Goal: Information Seeking & Learning: Learn about a topic

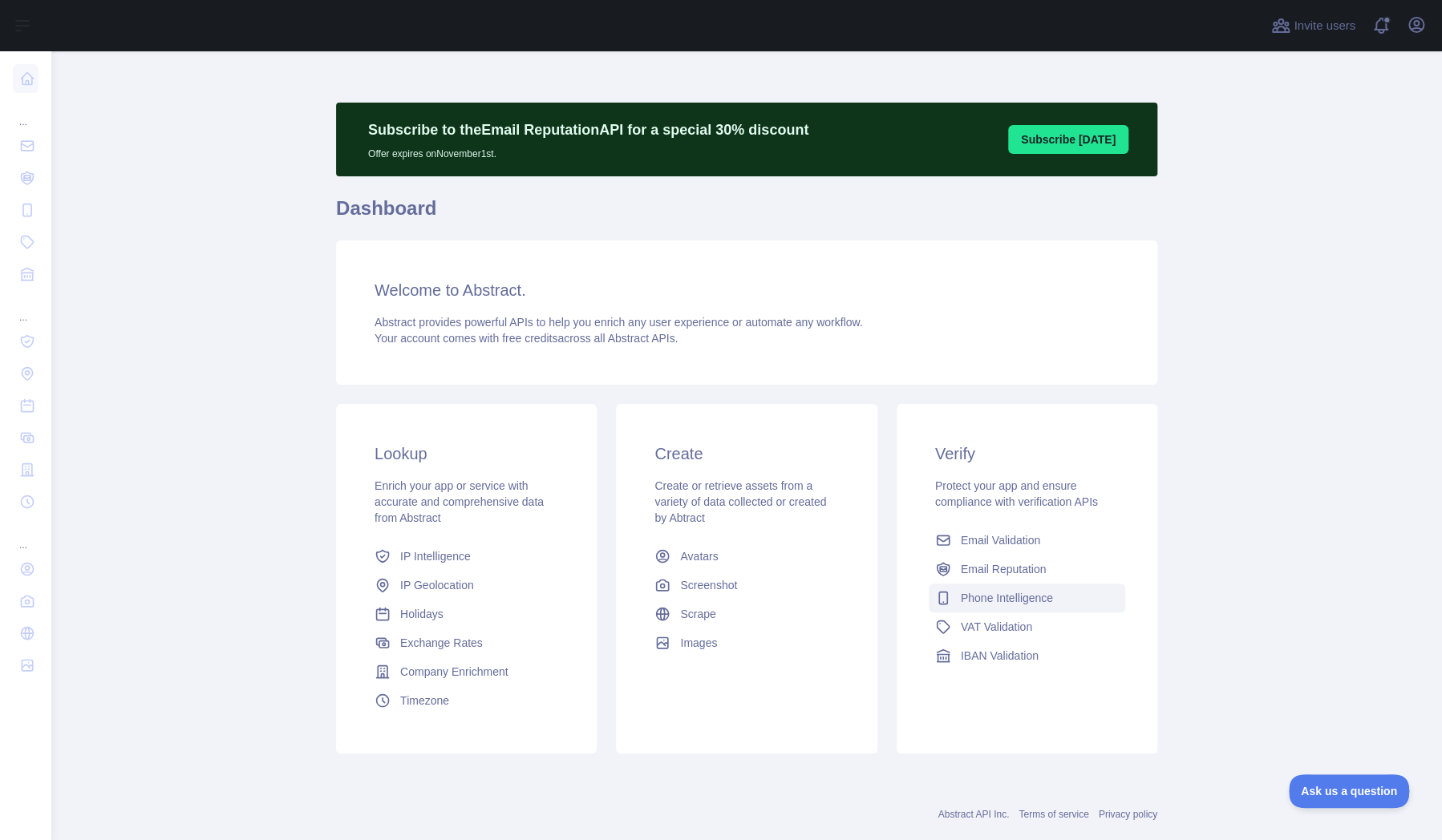
click at [973, 600] on span "Phone Intelligence" at bounding box center [1007, 598] width 92 height 16
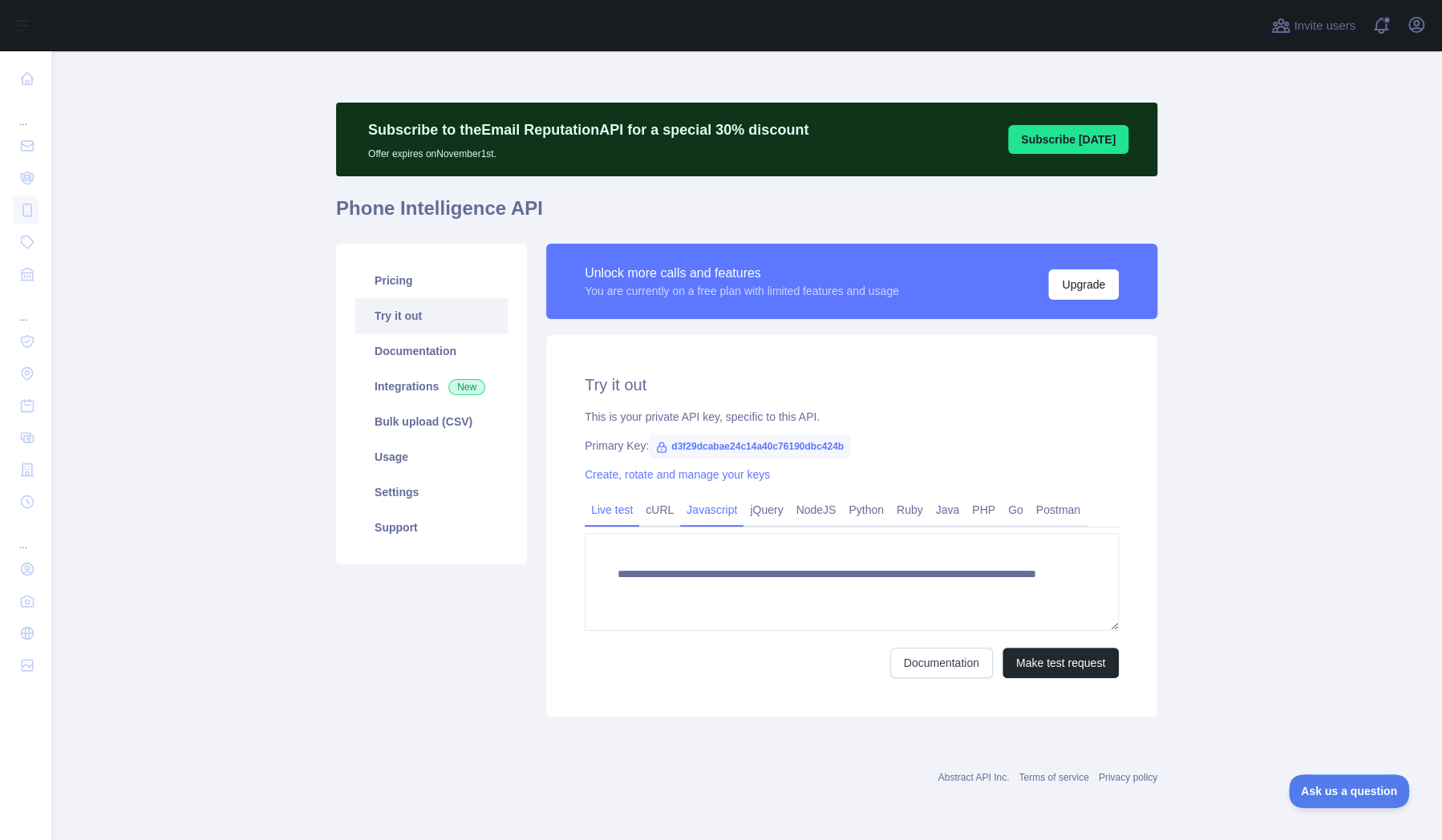
click at [710, 509] on link "Javascript" at bounding box center [711, 510] width 63 height 26
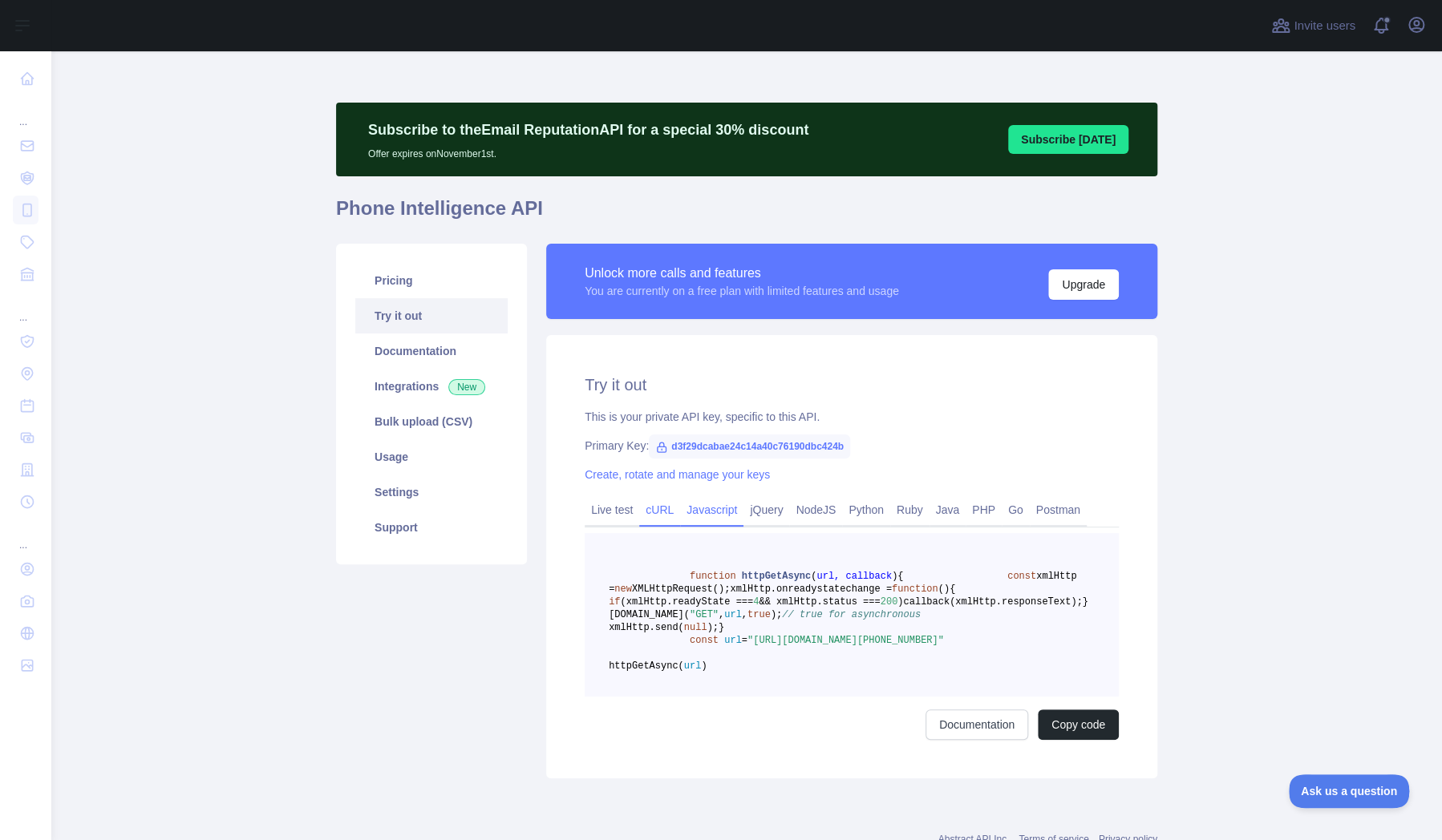
click at [654, 511] on link "cURL" at bounding box center [660, 510] width 41 height 26
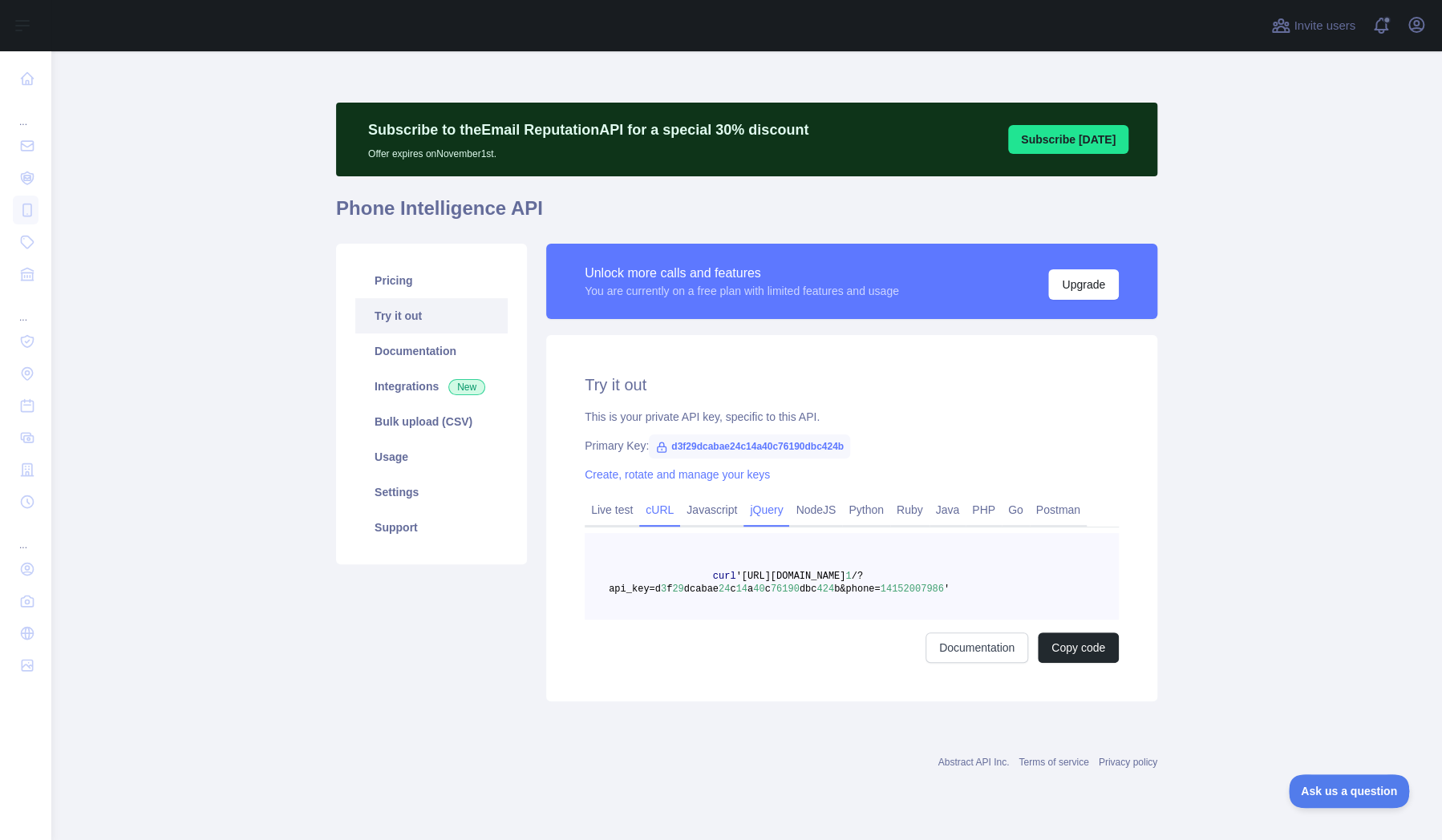
click at [765, 511] on link "jQuery" at bounding box center [766, 510] width 45 height 26
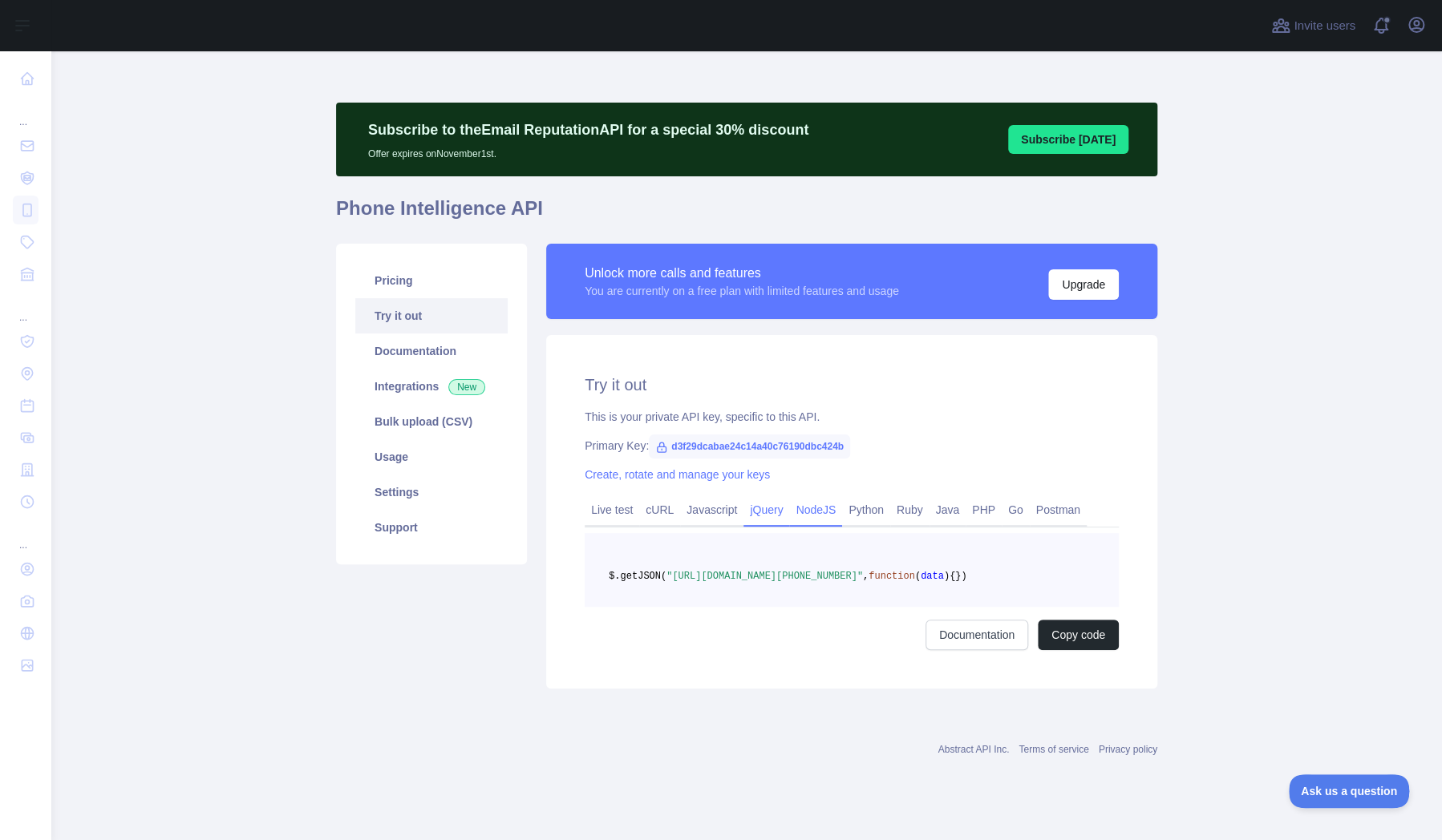
click at [805, 511] on link "NodeJS" at bounding box center [815, 510] width 53 height 26
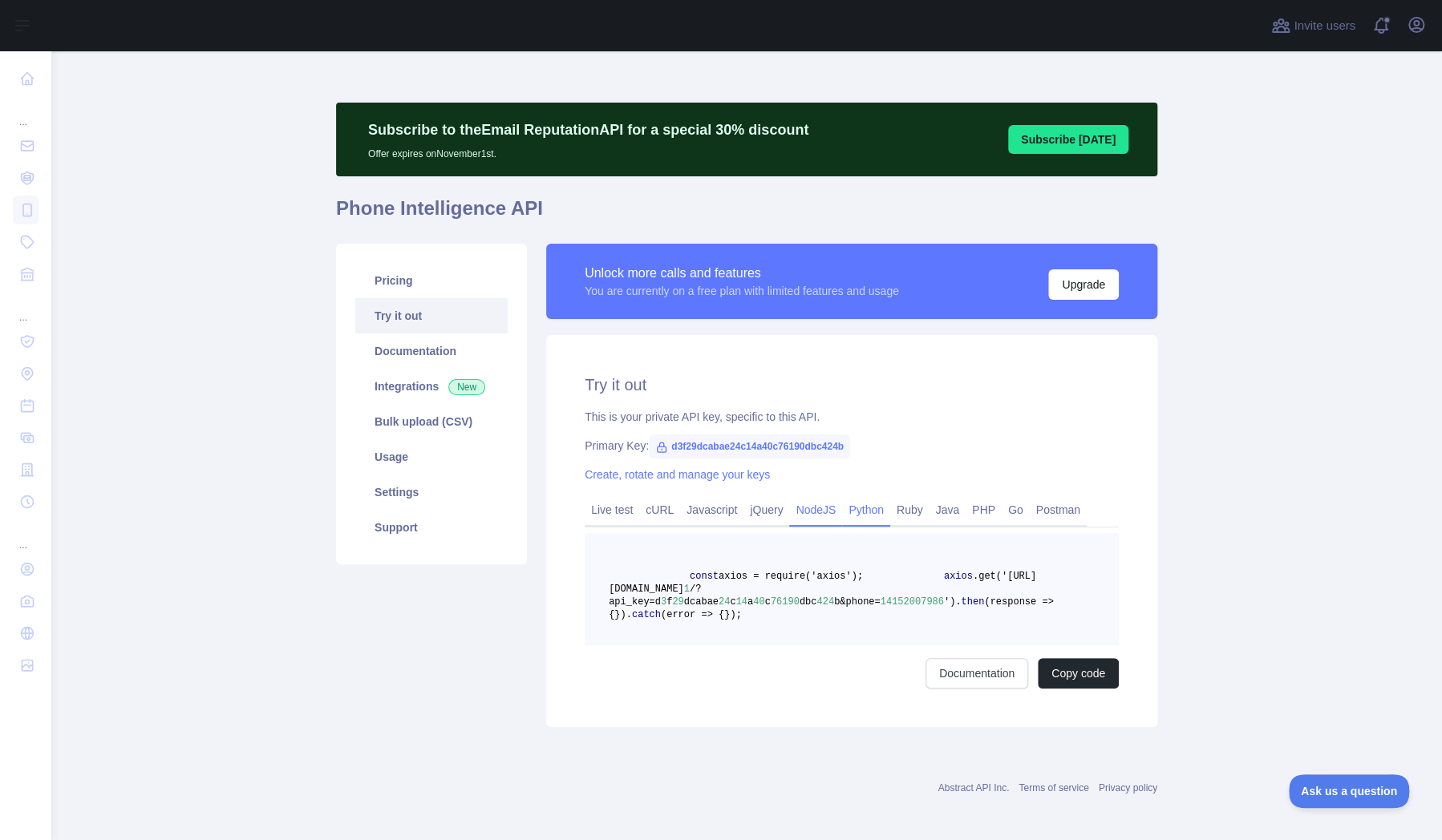
click at [842, 515] on link "Python" at bounding box center [865, 510] width 48 height 26
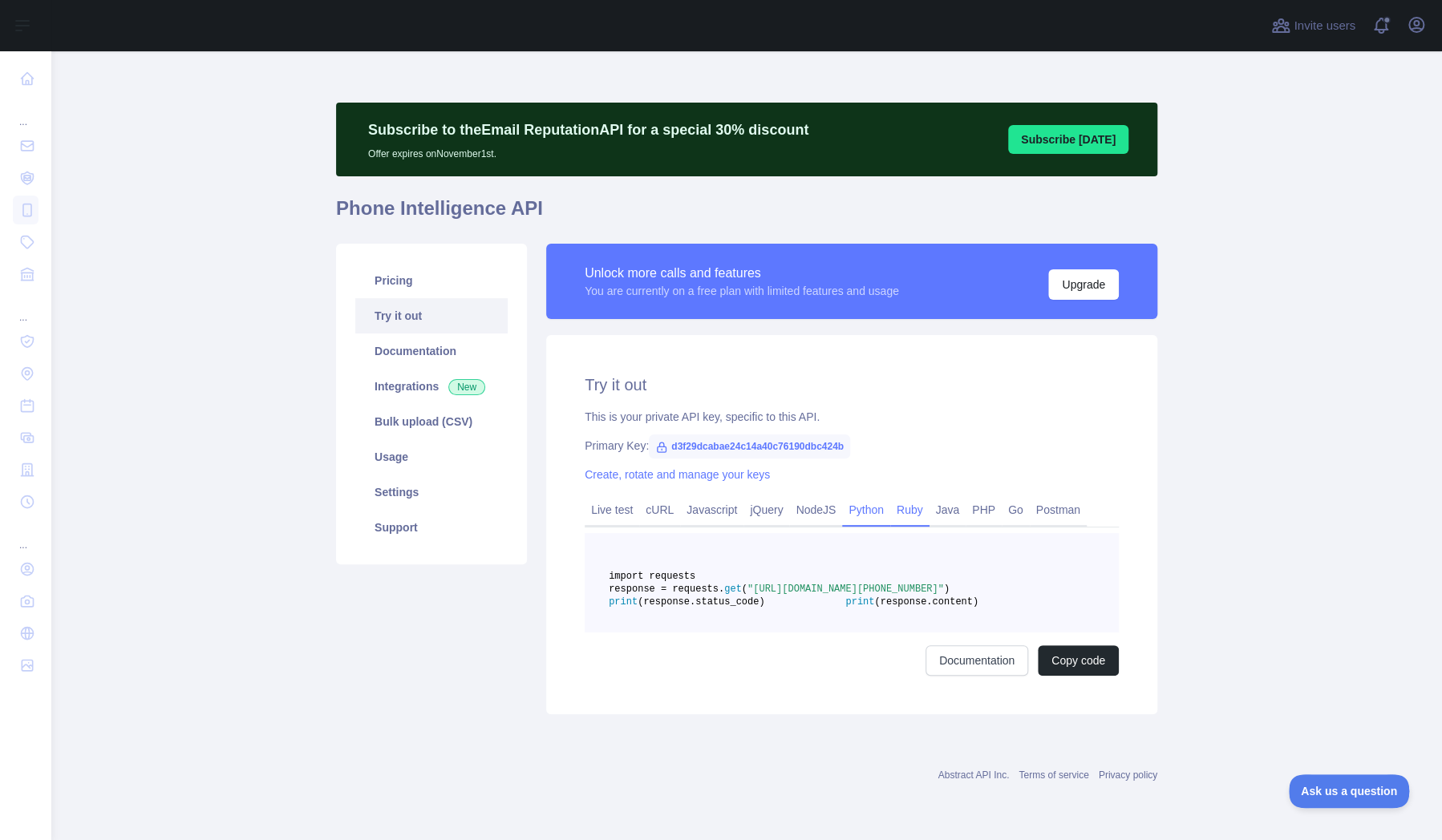
click at [895, 518] on link "Ruby" at bounding box center [910, 510] width 40 height 26
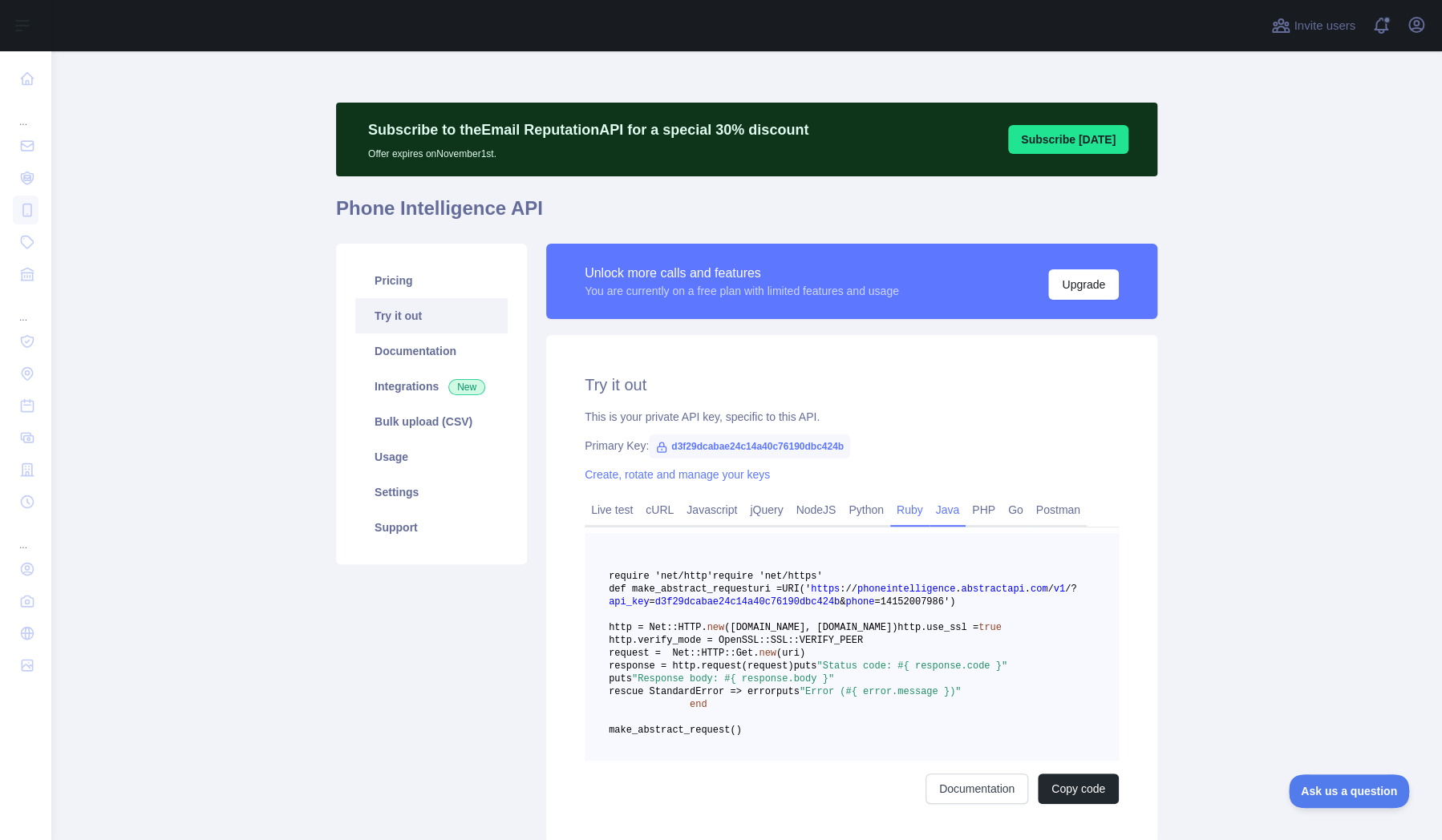
click at [933, 514] on link "Java" at bounding box center [948, 510] width 37 height 26
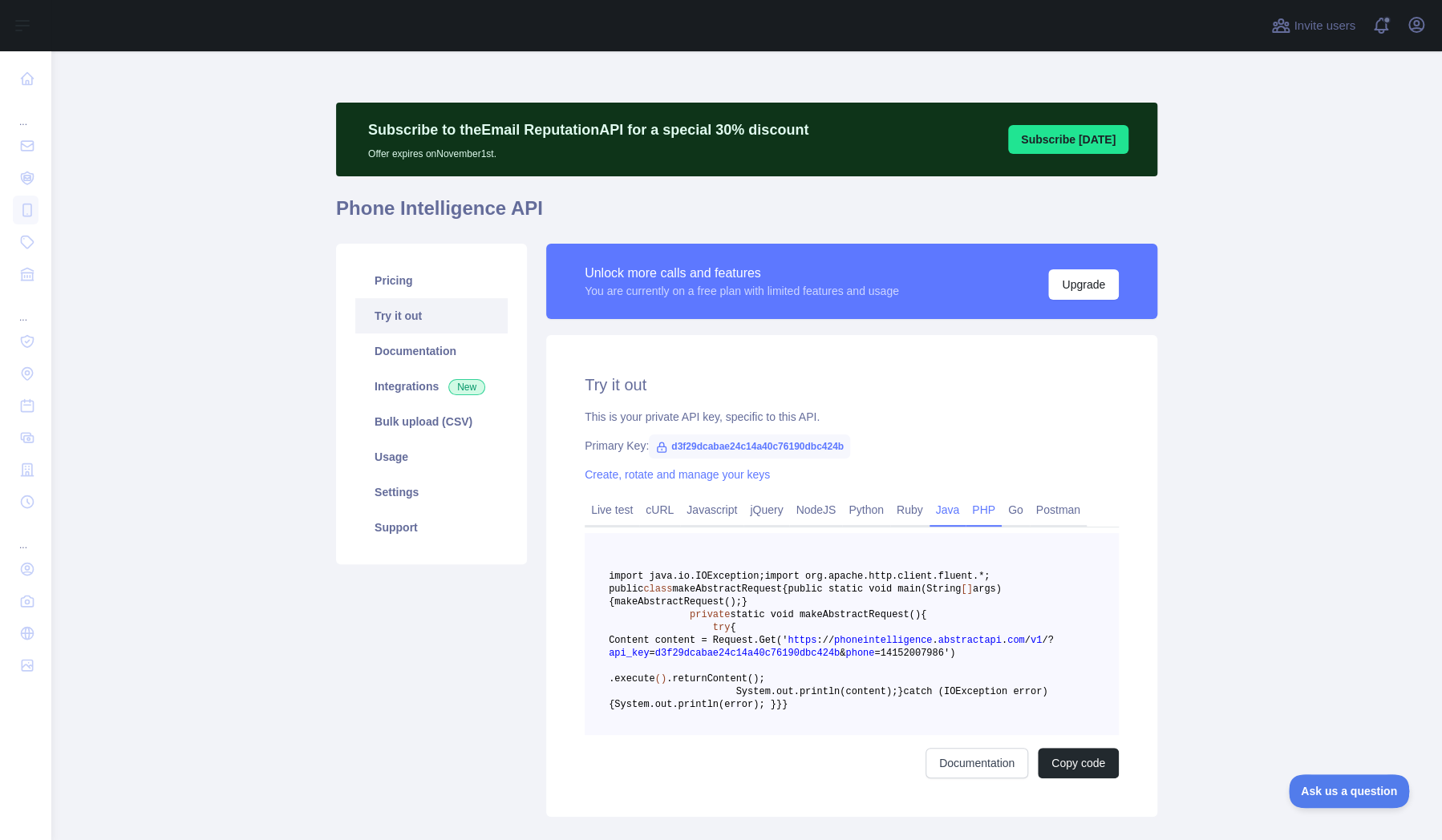
click at [972, 517] on link "PHP" at bounding box center [983, 510] width 36 height 26
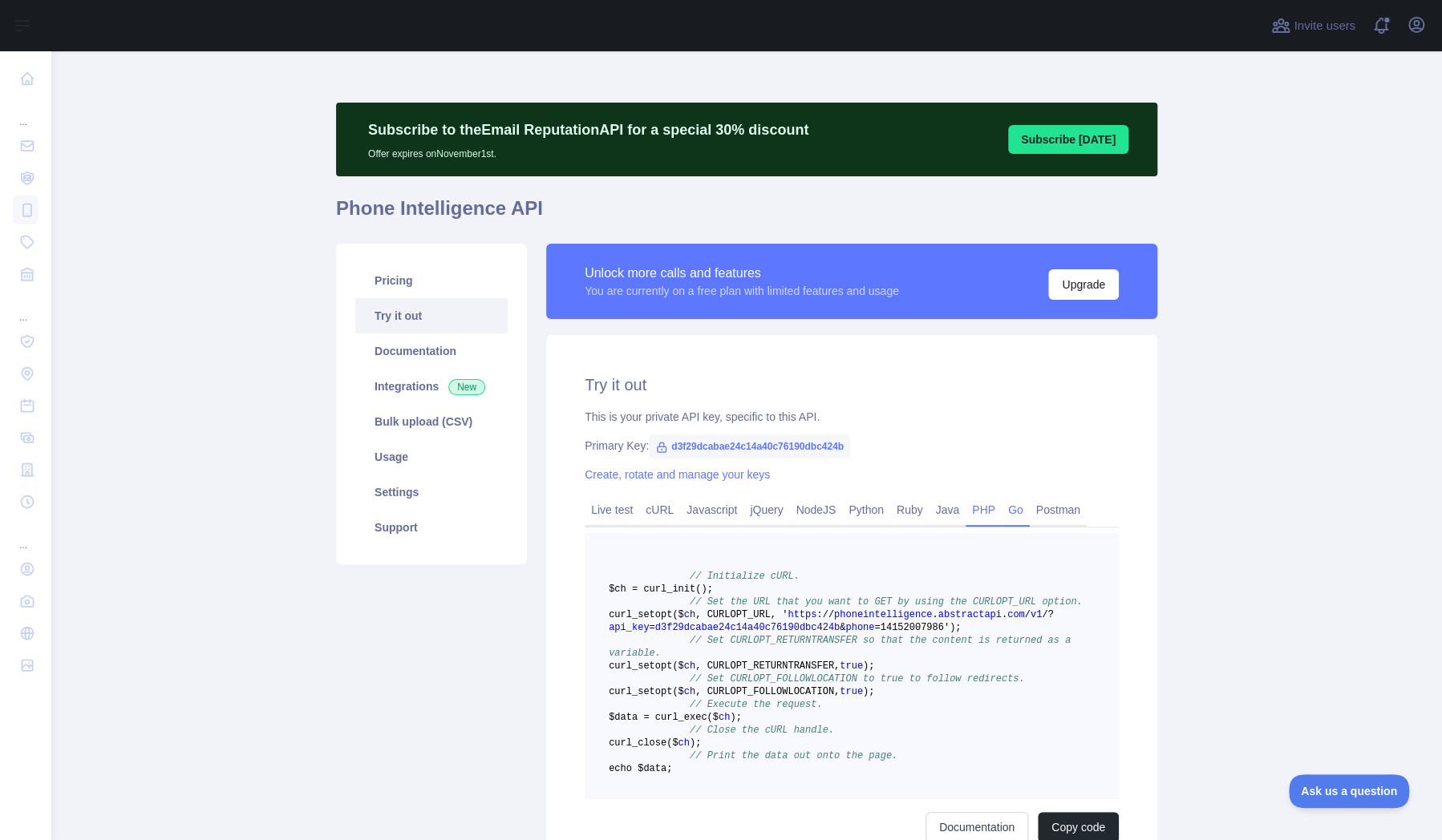
click at [1002, 520] on link "Go" at bounding box center [1016, 510] width 28 height 26
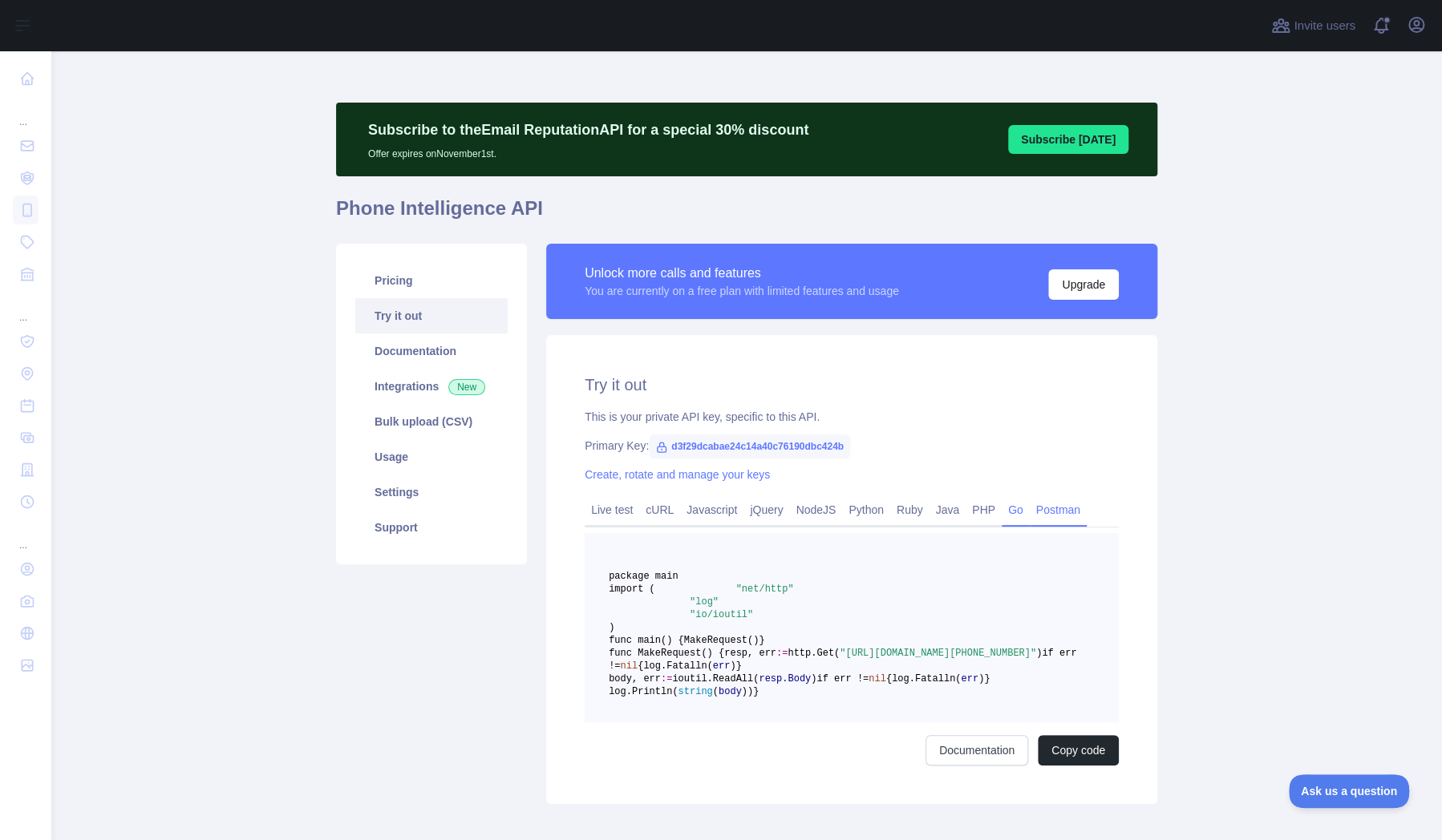
click at [1050, 509] on link "Postman" at bounding box center [1058, 510] width 57 height 26
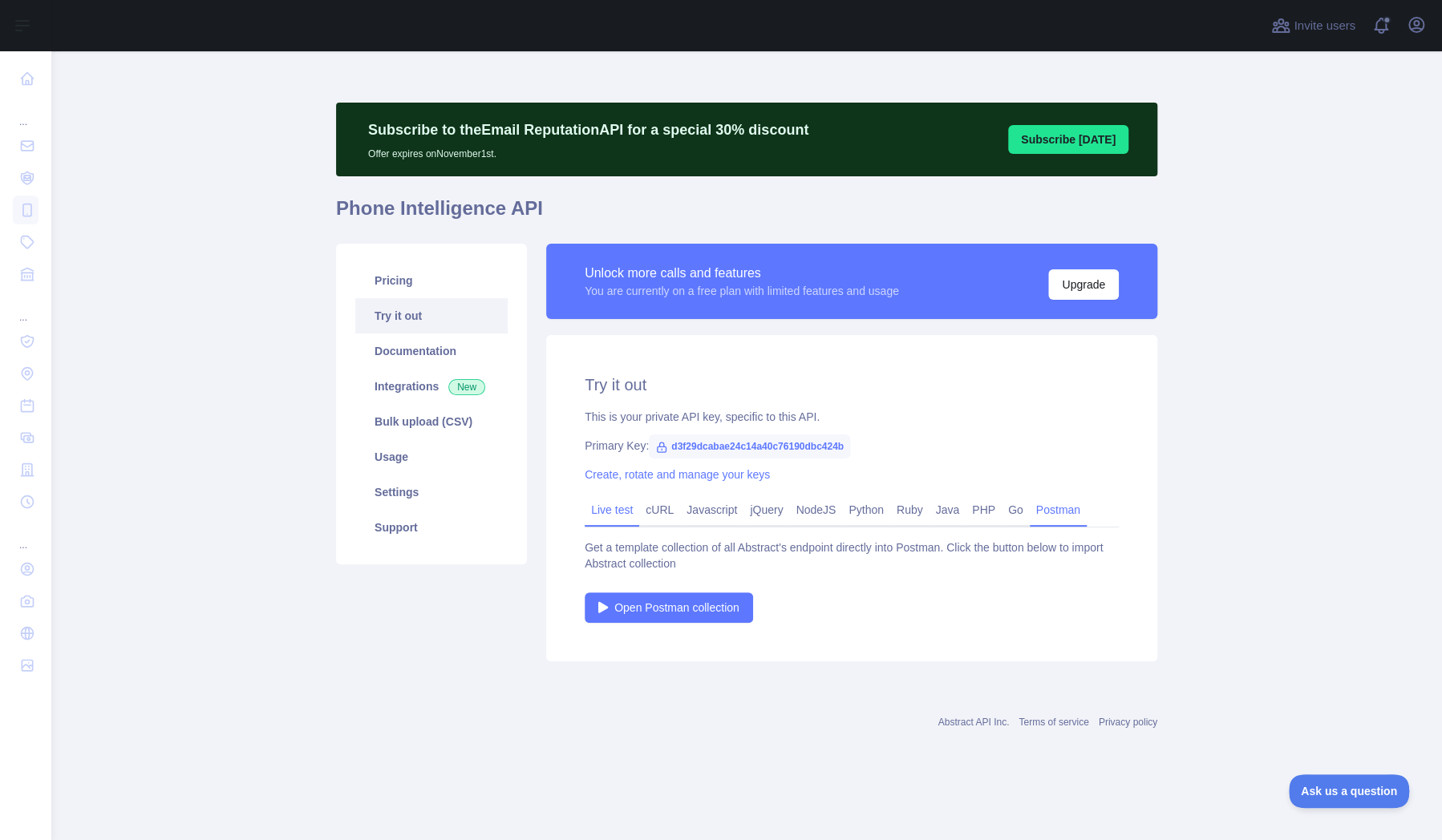
click at [623, 511] on link "Live test" at bounding box center [611, 510] width 54 height 26
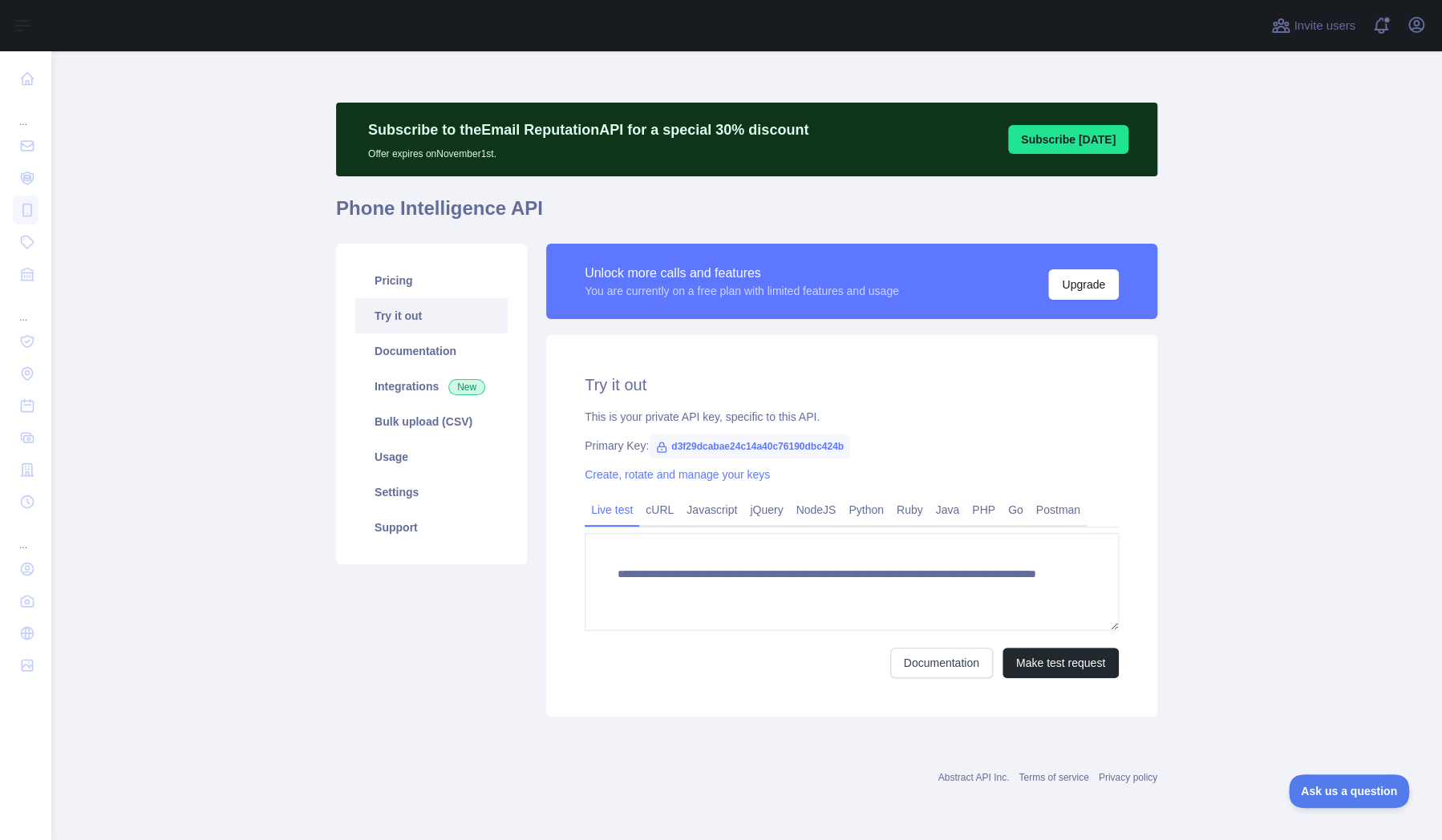
click at [623, 511] on link "Live test" at bounding box center [611, 510] width 54 height 26
click at [387, 286] on link "Pricing" at bounding box center [431, 281] width 152 height 36
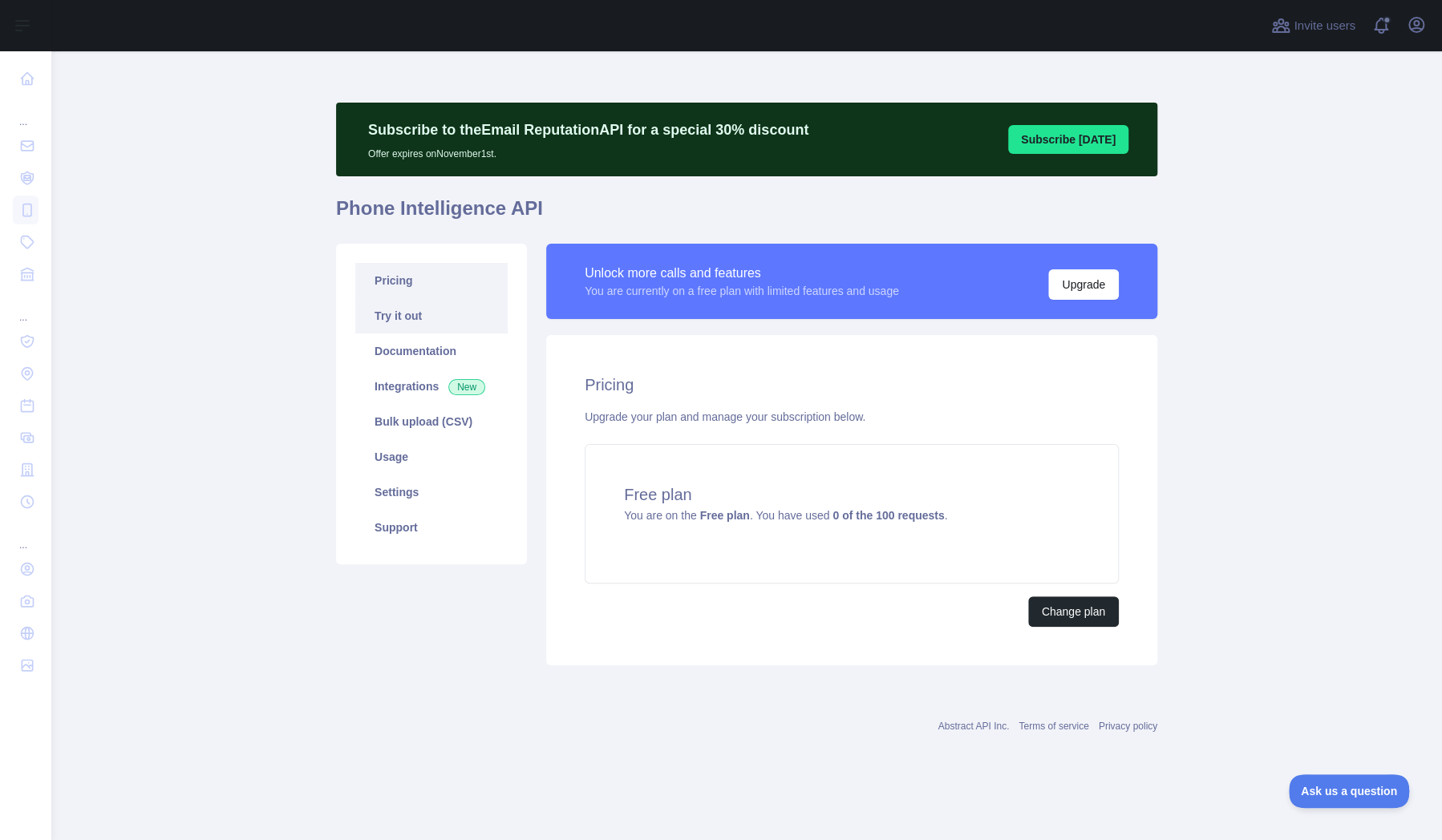
click at [409, 323] on link "Try it out" at bounding box center [431, 316] width 152 height 36
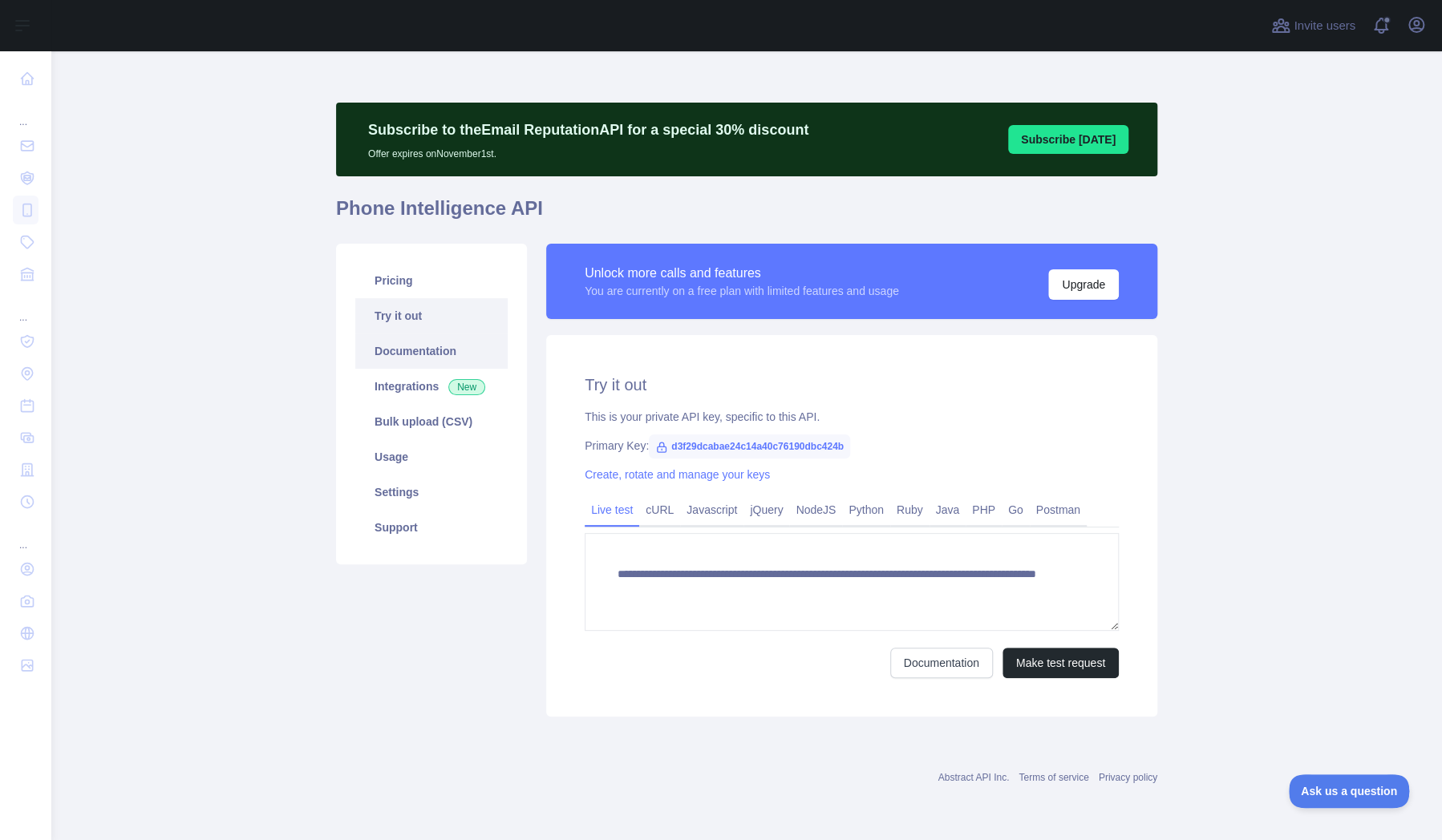
click at [414, 357] on link "Documentation" at bounding box center [431, 351] width 152 height 36
click at [417, 498] on link "Settings" at bounding box center [431, 493] width 152 height 36
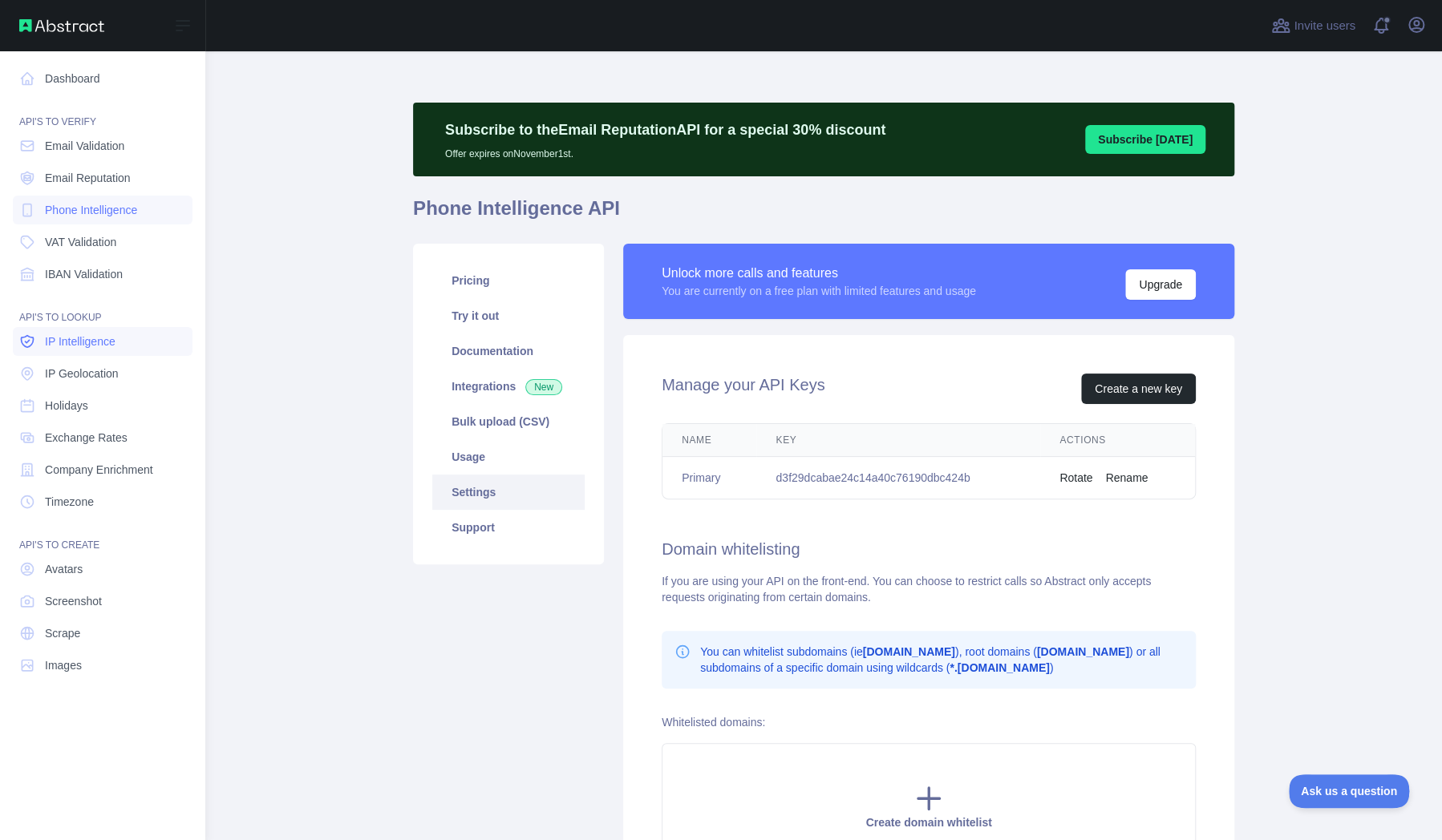
click at [115, 352] on link "IP Intelligence" at bounding box center [103, 342] width 180 height 29
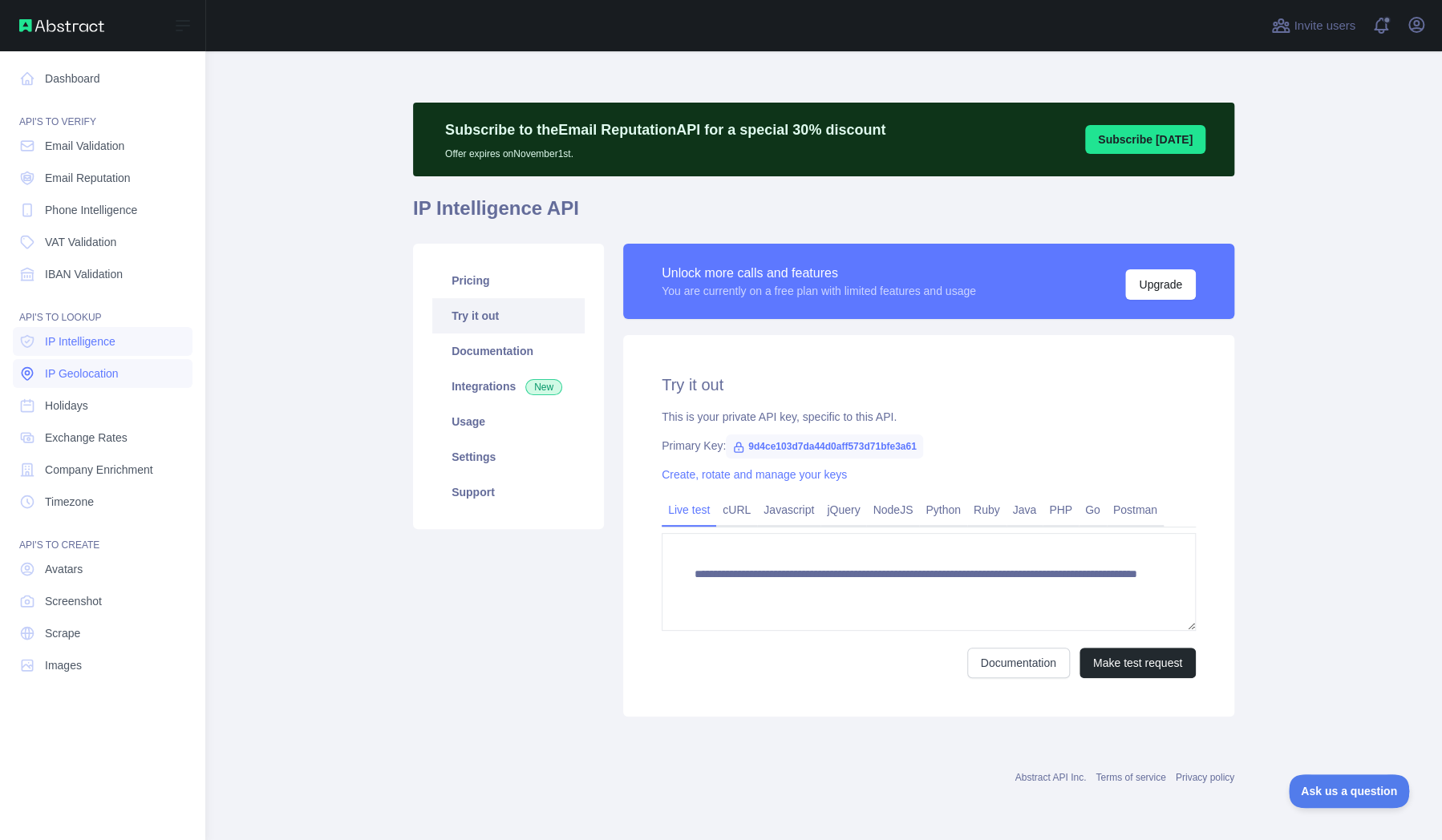
click at [77, 385] on link "IP Geolocation" at bounding box center [103, 374] width 180 height 29
click at [77, 381] on span "IP Geolocation" at bounding box center [81, 374] width 74 height 16
click at [109, 145] on span "Email Validation" at bounding box center [84, 146] width 79 height 16
